Goal: Check status: Check status

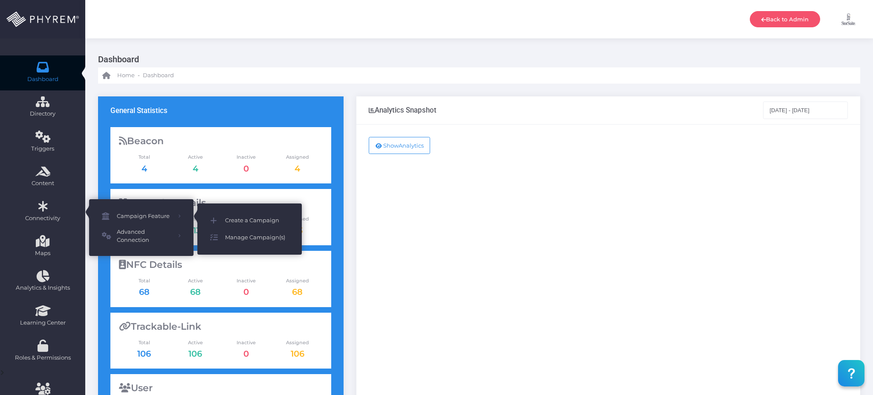
click at [260, 235] on span "Manage Campaign(s)" at bounding box center [257, 237] width 64 height 11
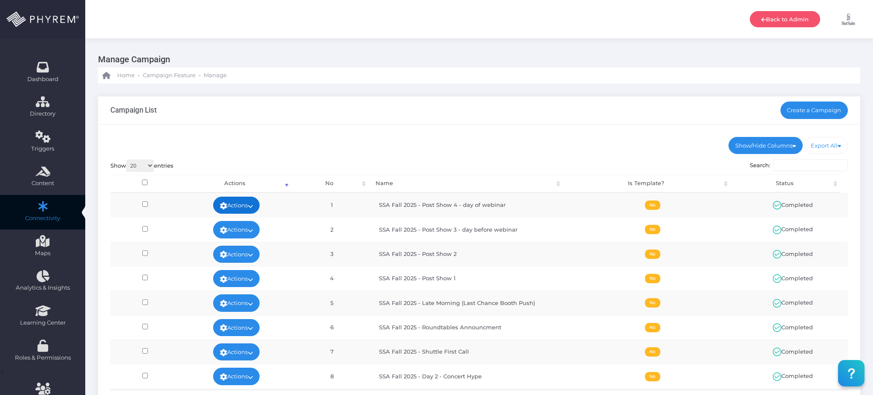
click at [248, 202] on link "Actions" at bounding box center [236, 204] width 47 height 17
click at [241, 275] on link "View Stats" at bounding box center [233, 272] width 55 height 16
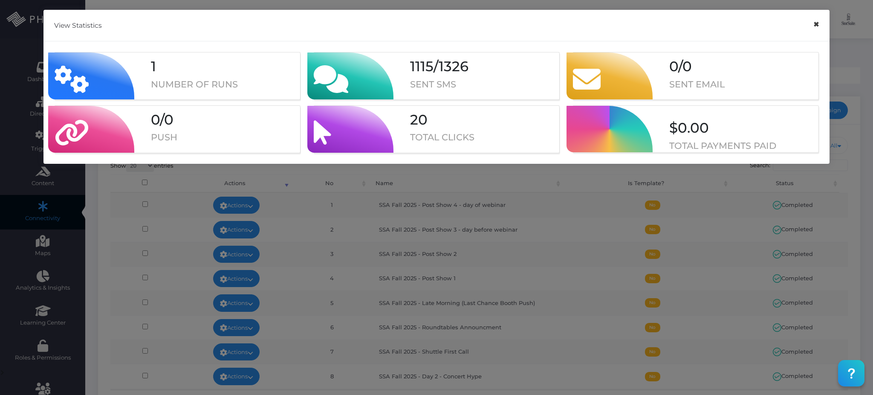
click at [814, 25] on button "×" at bounding box center [816, 24] width 17 height 19
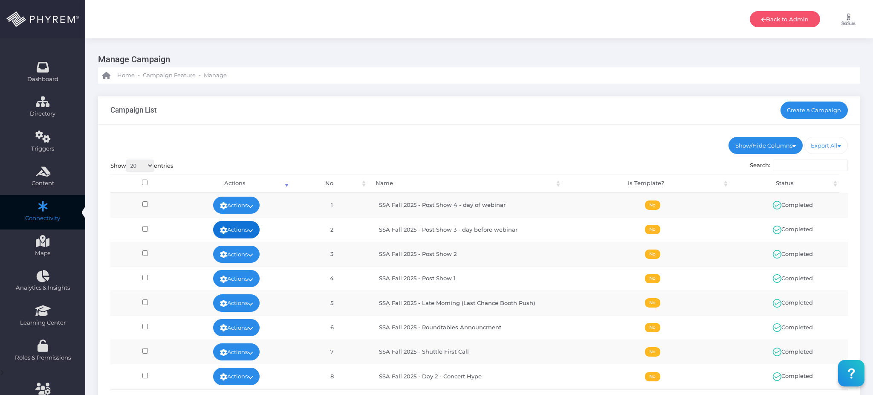
click at [254, 228] on link "Actions" at bounding box center [236, 229] width 47 height 17
click at [242, 292] on link "View Stats" at bounding box center [233, 297] width 55 height 16
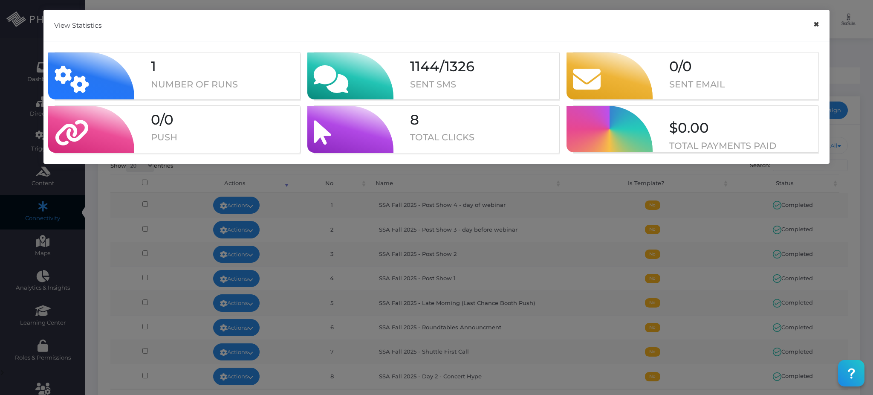
click at [813, 23] on button "×" at bounding box center [816, 24] width 17 height 19
